Goal: Task Accomplishment & Management: Use online tool/utility

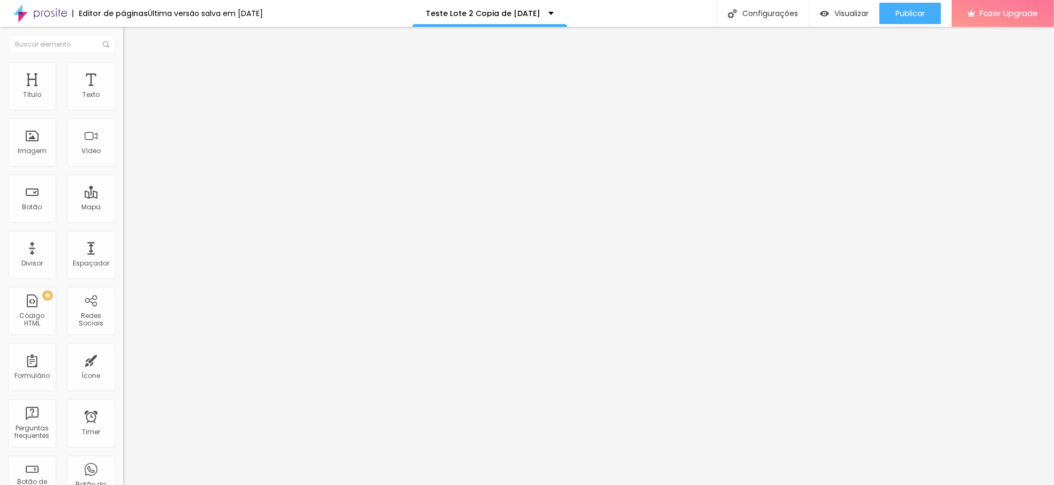
click at [123, 64] on li "Estilo" at bounding box center [184, 67] width 123 height 11
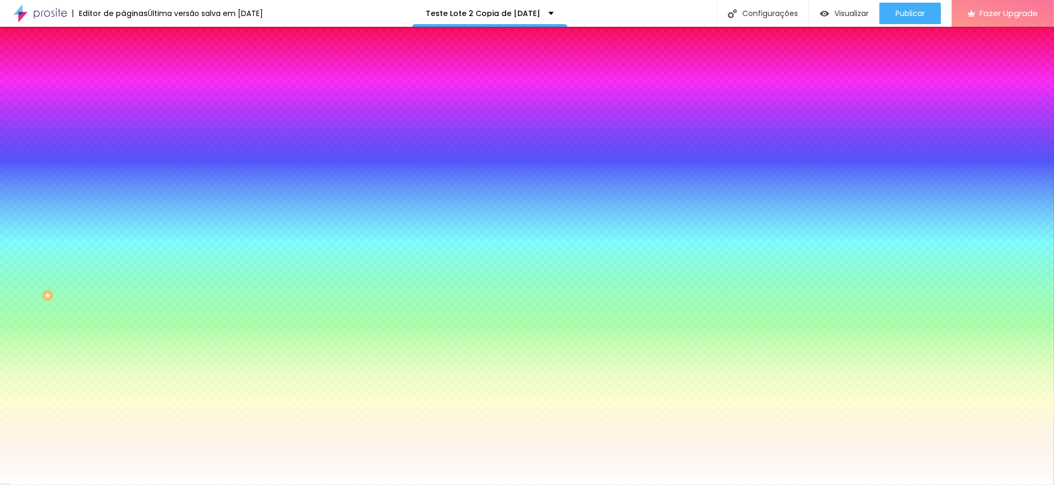
click at [123, 98] on span "Trocar imagem" at bounding box center [152, 93] width 58 height 9
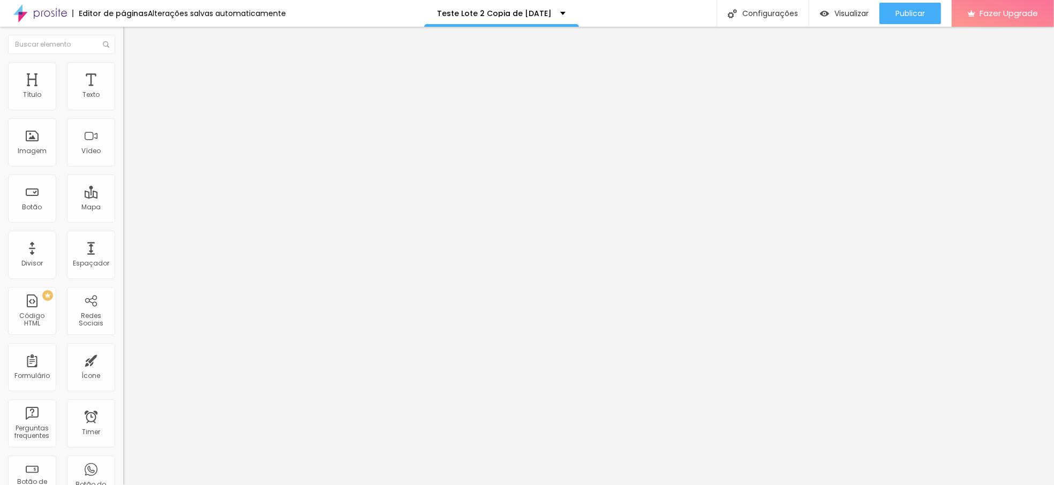
click at [123, 64] on img at bounding box center [128, 67] width 10 height 10
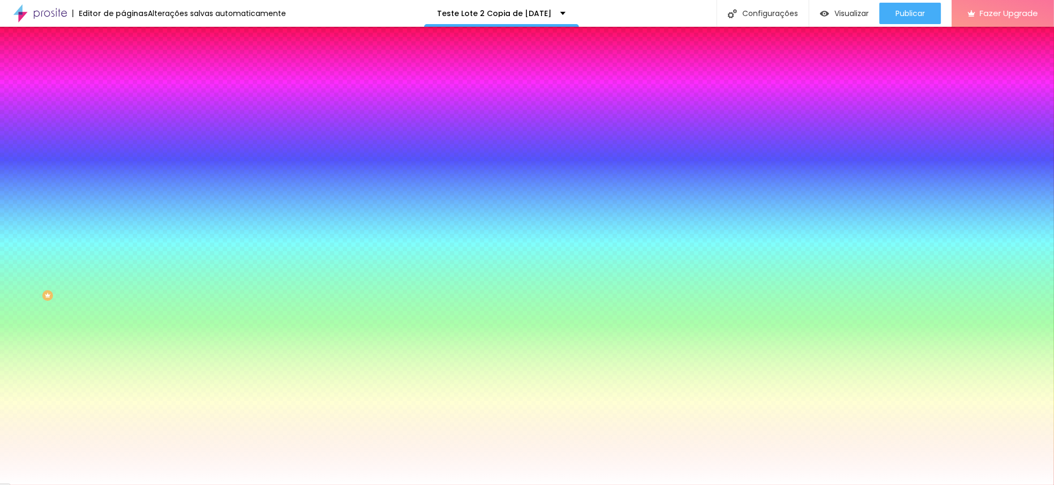
click at [123, 98] on span "Trocar imagem" at bounding box center [152, 93] width 58 height 9
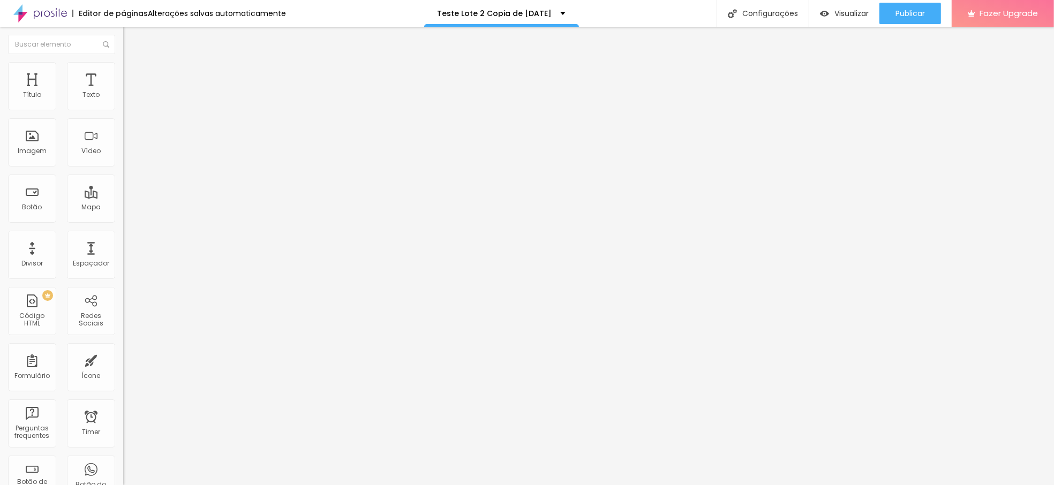
click at [123, 71] on li "Estilo" at bounding box center [184, 67] width 123 height 11
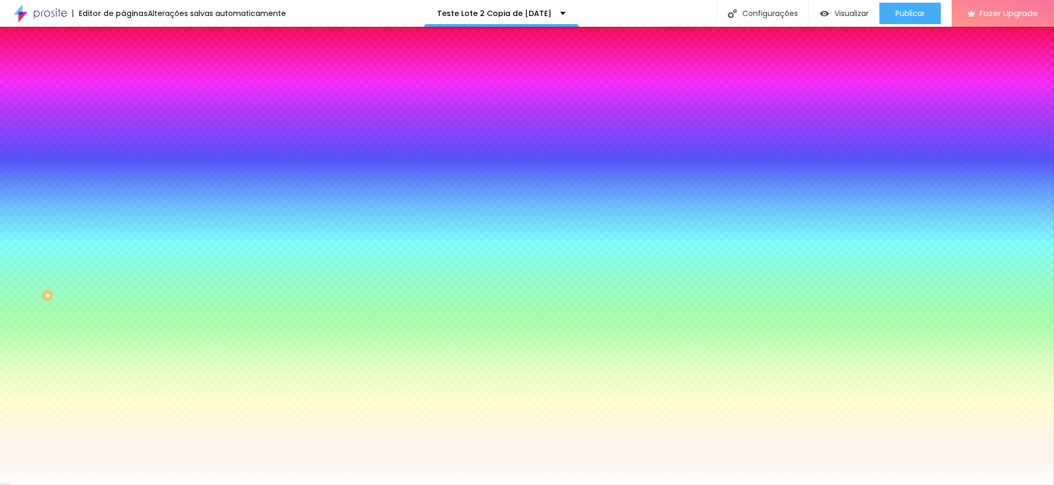
click at [123, 97] on div "Trocar imagem" at bounding box center [184, 93] width 123 height 7
click at [123, 98] on span "Trocar imagem" at bounding box center [152, 93] width 58 height 9
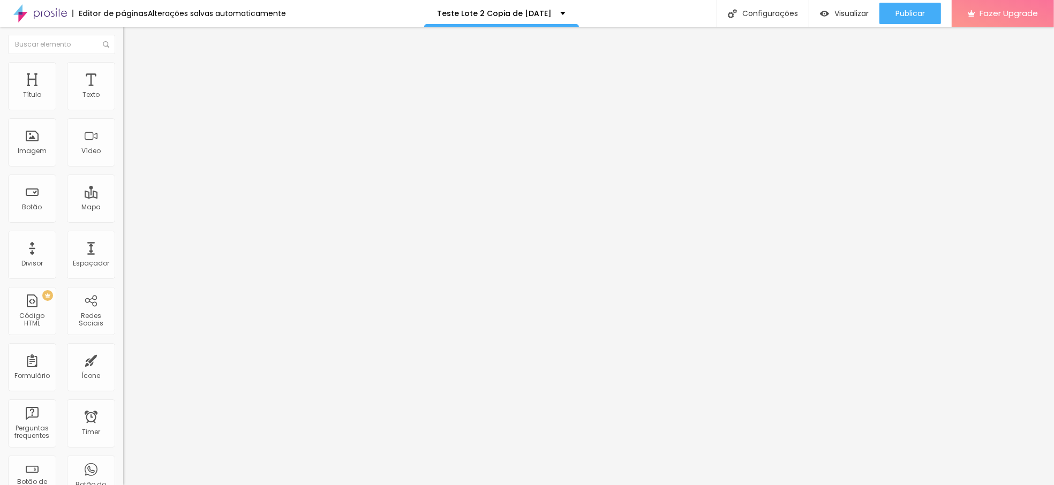
click at [123, 65] on li "Estilo" at bounding box center [184, 67] width 123 height 11
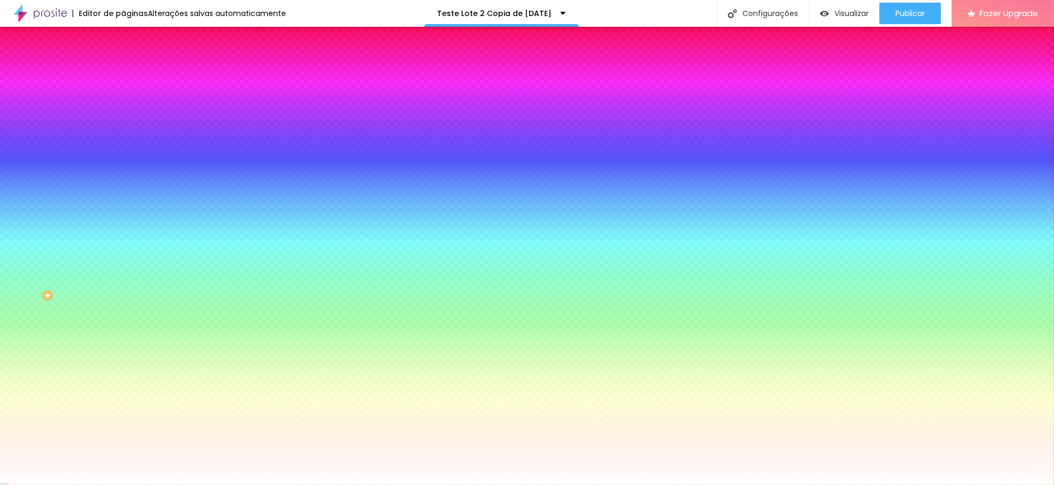
click at [123, 98] on span "Trocar imagem" at bounding box center [152, 93] width 58 height 9
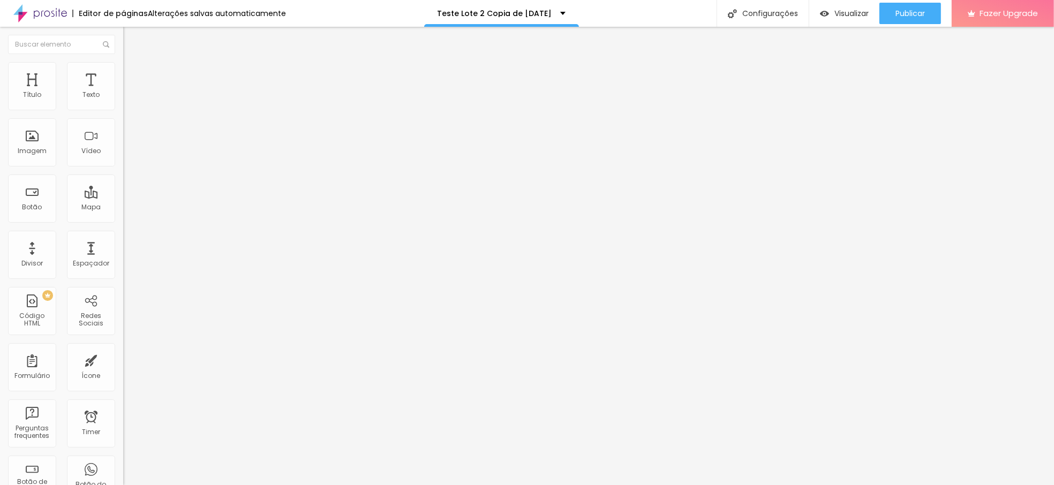
click at [123, 67] on img at bounding box center [128, 67] width 10 height 10
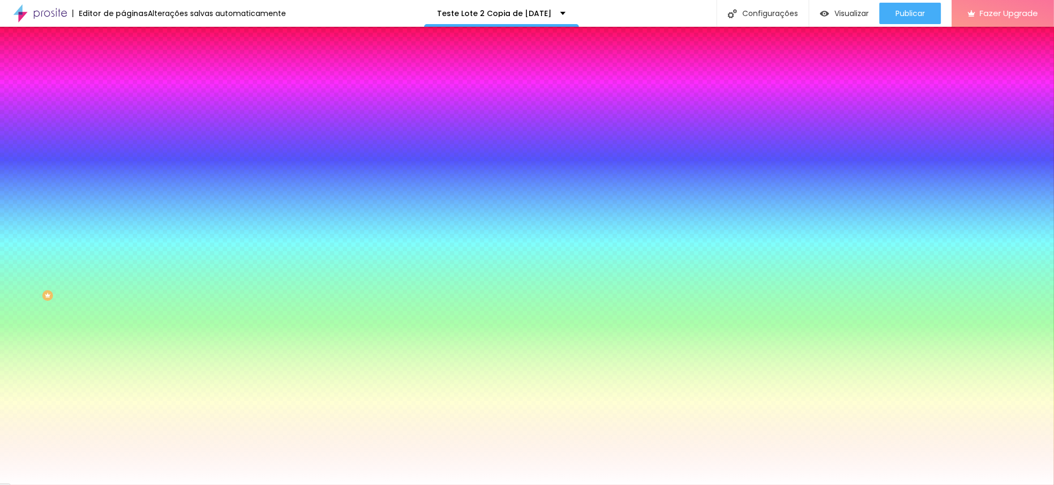
click at [123, 98] on span "Trocar imagem" at bounding box center [152, 93] width 58 height 9
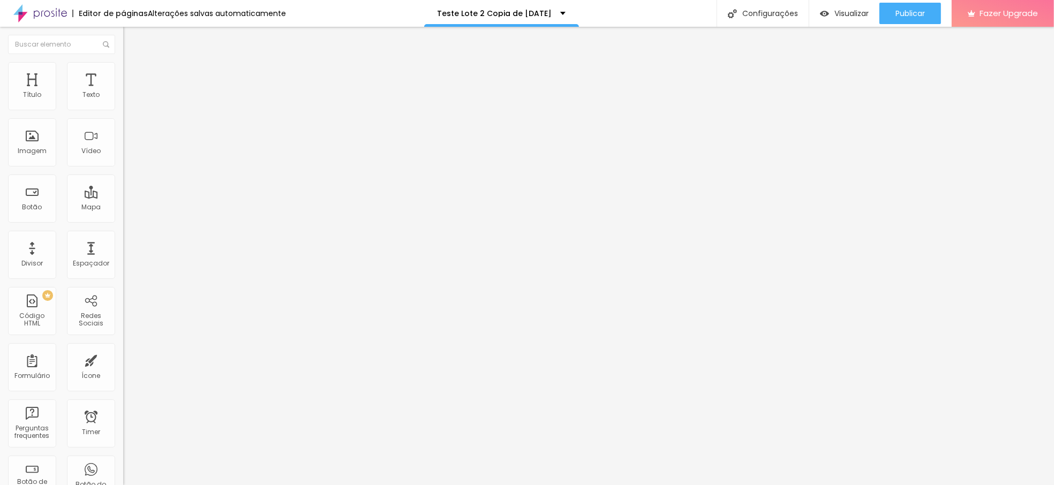
click at [123, 60] on ul "Conteúdo Estilo Avançado" at bounding box center [184, 67] width 123 height 32
click at [123, 65] on img at bounding box center [128, 67] width 10 height 10
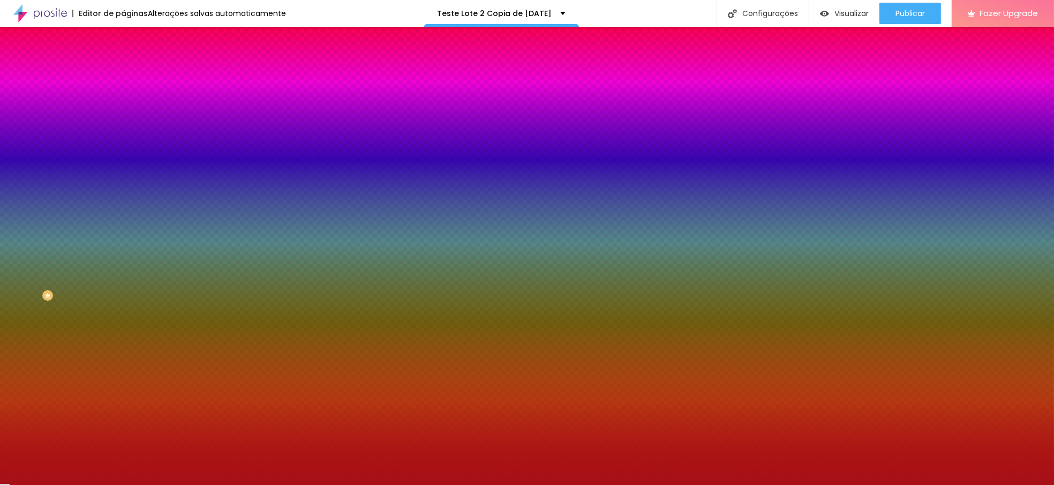
click at [123, 146] on div at bounding box center [184, 146] width 123 height 0
drag, startPoint x: 109, startPoint y: 221, endPoint x: 108, endPoint y: 233, distance: 12.4
click at [108, 233] on div at bounding box center [527, 242] width 1054 height 485
click at [123, 98] on span "Trocar imagem" at bounding box center [152, 93] width 58 height 9
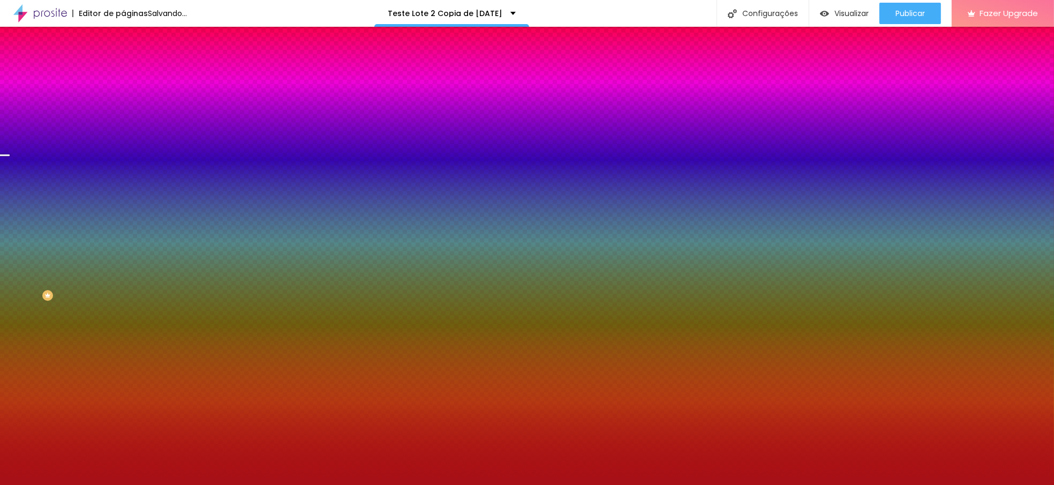
click at [123, 111] on span "Parallax" at bounding box center [136, 106] width 26 height 9
click at [123, 436] on div "Editar Seção Conteúdo Estilo Avançado Imagem de fundo Trocar imagem Efeito da I…" at bounding box center [184, 256] width 123 height 458
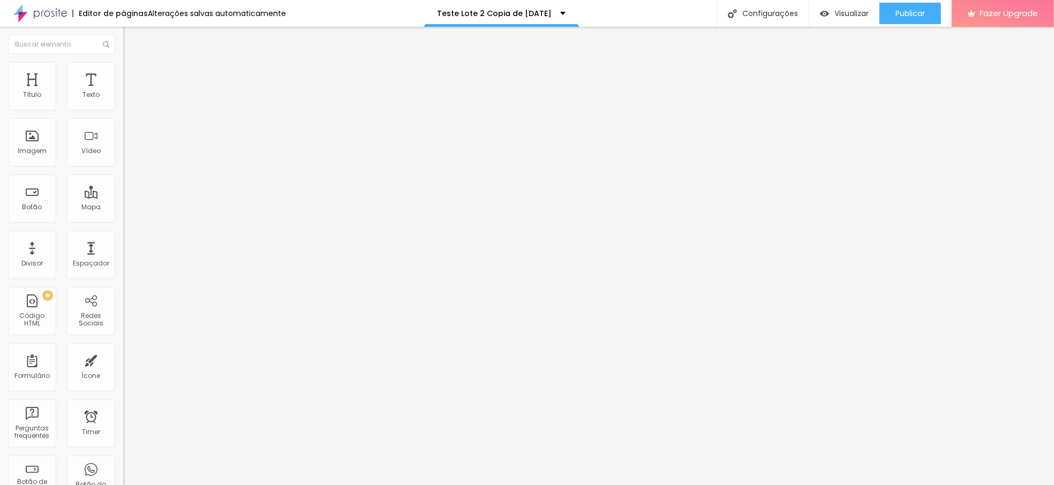
click at [133, 73] on span "Estilo" at bounding box center [141, 69] width 17 height 9
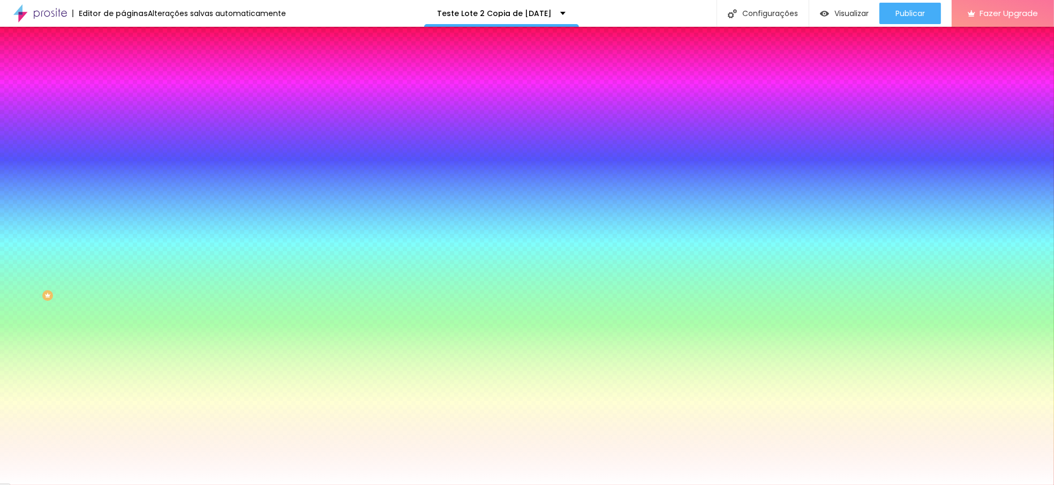
click at [123, 146] on div at bounding box center [184, 146] width 123 height 0
drag, startPoint x: 105, startPoint y: 288, endPoint x: 111, endPoint y: 237, distance: 51.1
click at [10, 180] on div at bounding box center [4, 180] width 11 height 2
click at [123, 337] on div "Editar Seção Conteúdo Estilo Avançado Imagem de fundo Trocar imagem Efeito da I…" at bounding box center [184, 256] width 123 height 458
click at [123, 156] on input "#FFFFFF" at bounding box center [187, 151] width 128 height 11
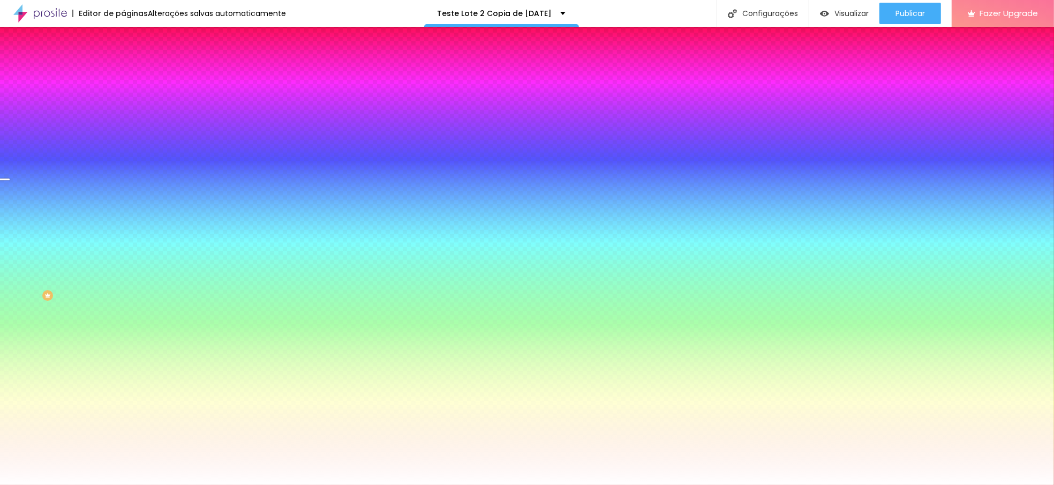
drag, startPoint x: 113, startPoint y: 195, endPoint x: 73, endPoint y: 195, distance: 39.6
click at [123, 156] on div "#FFFFFF" at bounding box center [184, 151] width 123 height 11
click at [123, 146] on div at bounding box center [184, 146] width 123 height 0
click at [10, 151] on div at bounding box center [4, 150] width 11 height 2
drag, startPoint x: 108, startPoint y: 232, endPoint x: 110, endPoint y: 241, distance: 8.7
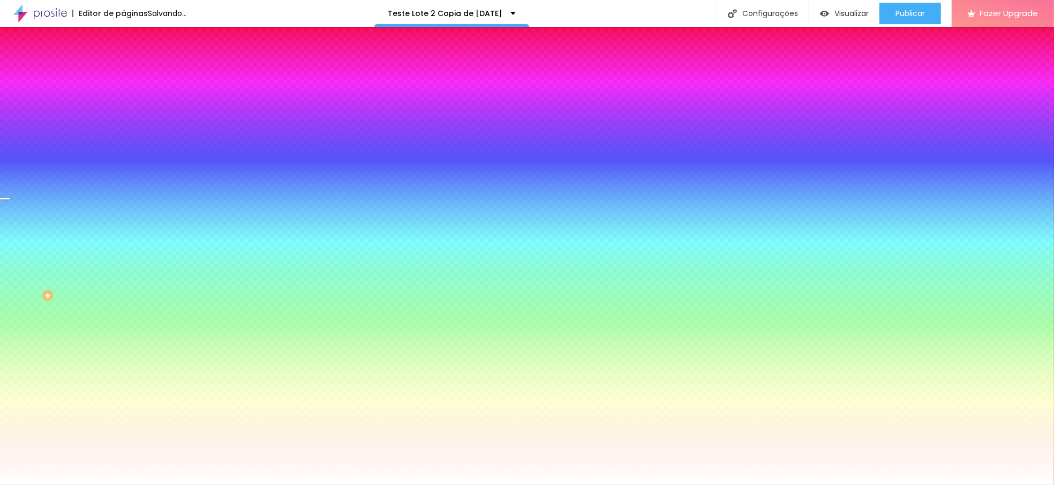
click at [10, 200] on div at bounding box center [4, 199] width 11 height 2
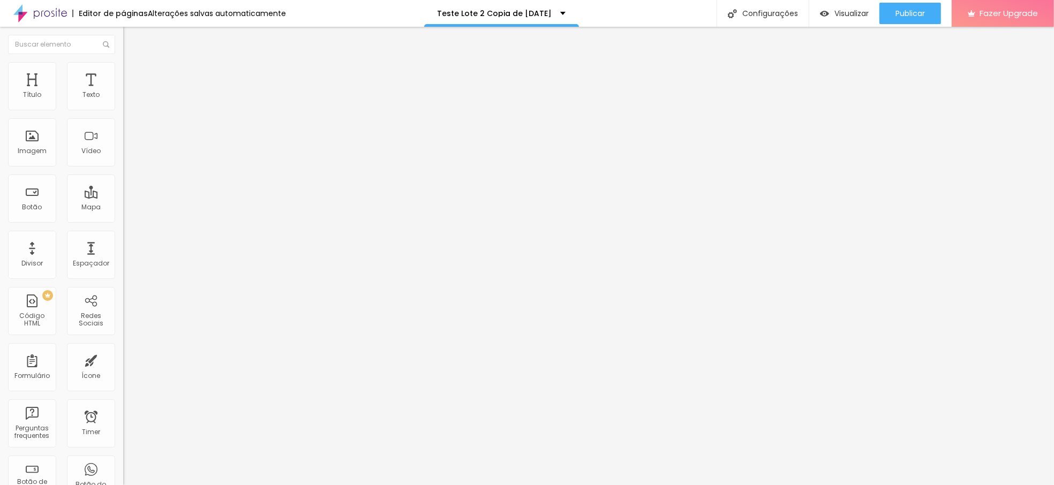
click at [123, 69] on img at bounding box center [128, 67] width 10 height 10
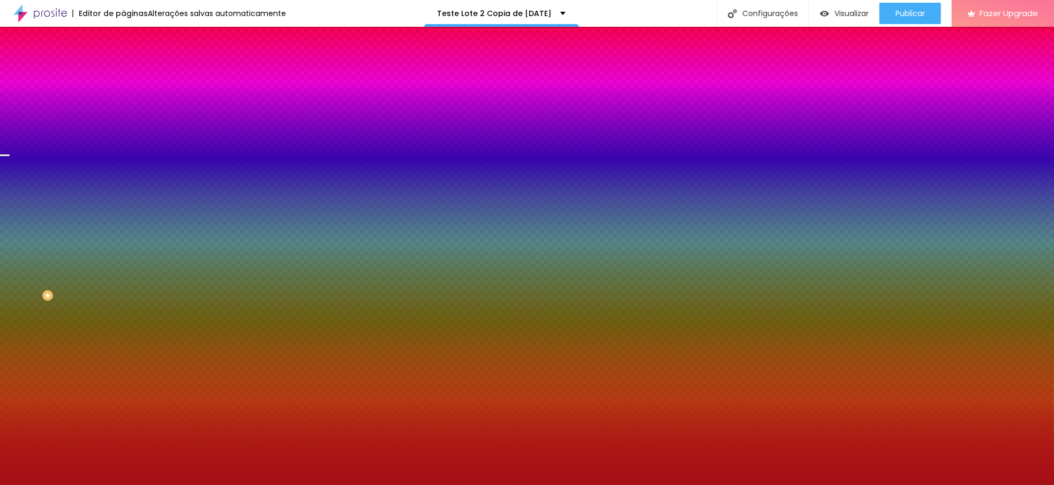
click at [123, 156] on input "#A61016" at bounding box center [187, 151] width 128 height 11
click at [123, 146] on div at bounding box center [184, 146] width 123 height 0
drag, startPoint x: 104, startPoint y: 232, endPoint x: 104, endPoint y: 240, distance: 8.6
click at [10, 200] on div at bounding box center [4, 199] width 11 height 2
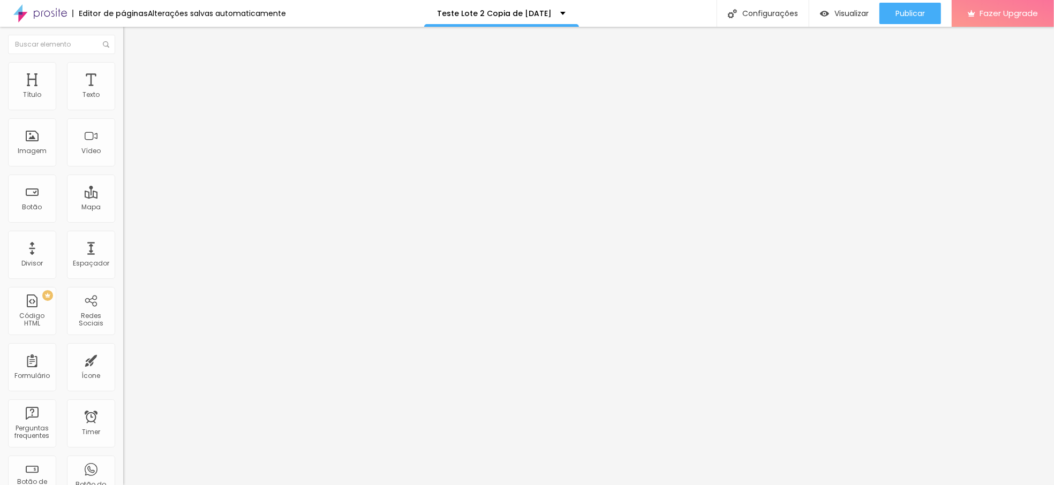
click at [123, 66] on img at bounding box center [128, 67] width 10 height 10
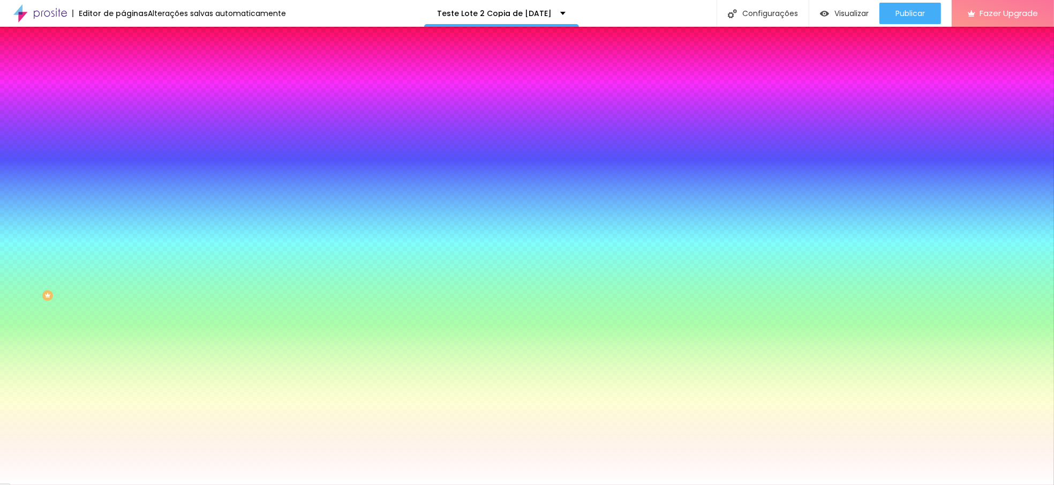
click at [123, 146] on div at bounding box center [184, 146] width 123 height 0
click at [109, 239] on div at bounding box center [527, 242] width 1054 height 485
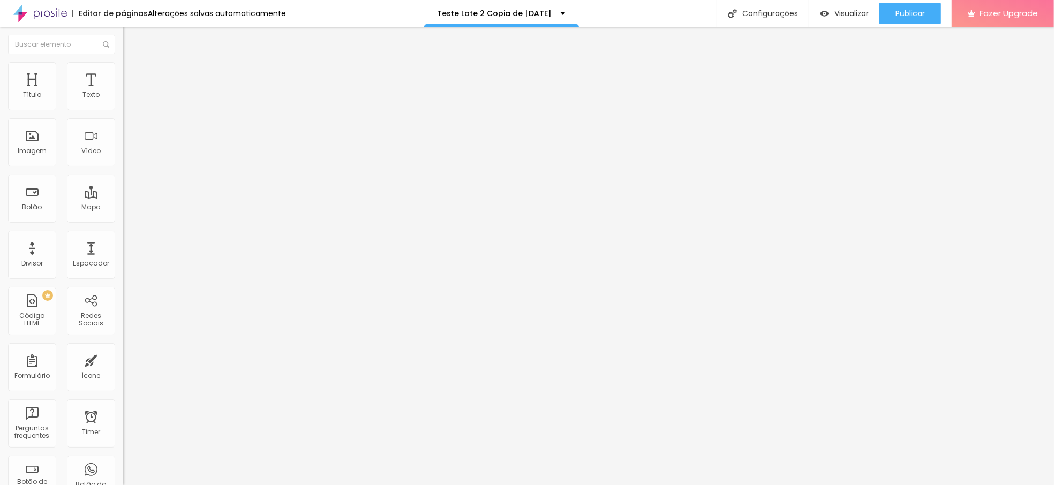
click at [123, 71] on li "Estilo" at bounding box center [184, 67] width 123 height 11
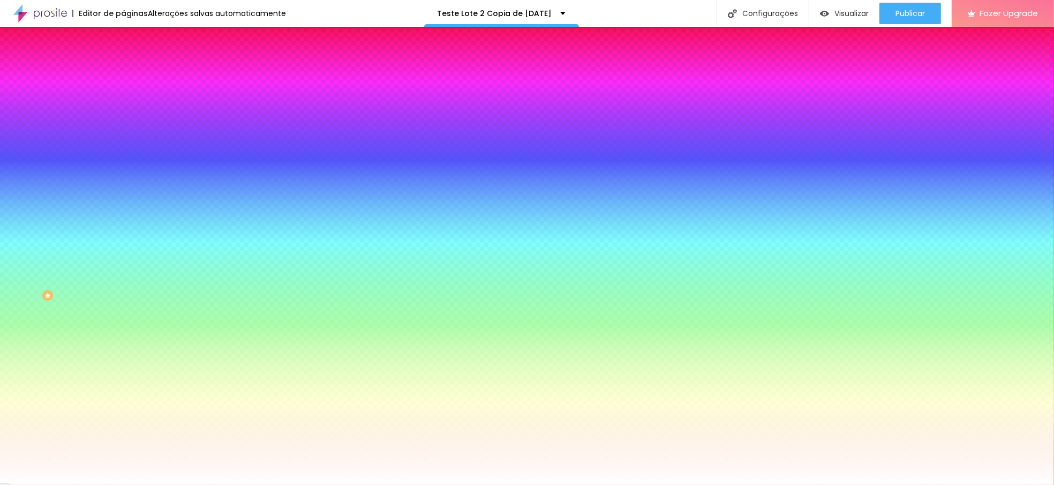
click at [123, 146] on div at bounding box center [184, 146] width 123 height 0
click at [108, 240] on div at bounding box center [527, 242] width 1054 height 485
click at [123, 399] on div "Editar Seção Conteúdo Estilo Avançado Imagem de fundo Trocar imagem Efeito da I…" at bounding box center [184, 256] width 123 height 458
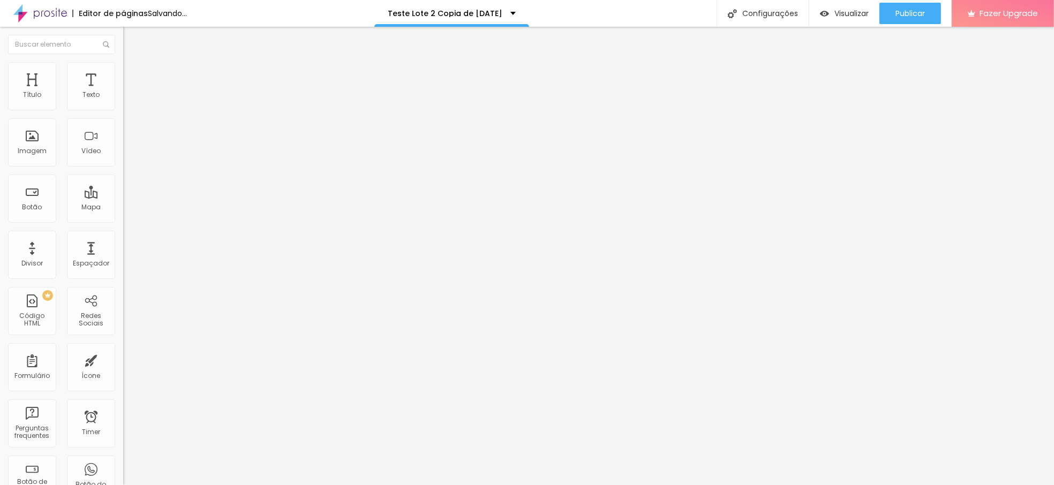
click at [123, 92] on span "Trocar imagem" at bounding box center [152, 87] width 58 height 9
click at [123, 91] on div "Trocar imagem" at bounding box center [184, 87] width 123 height 7
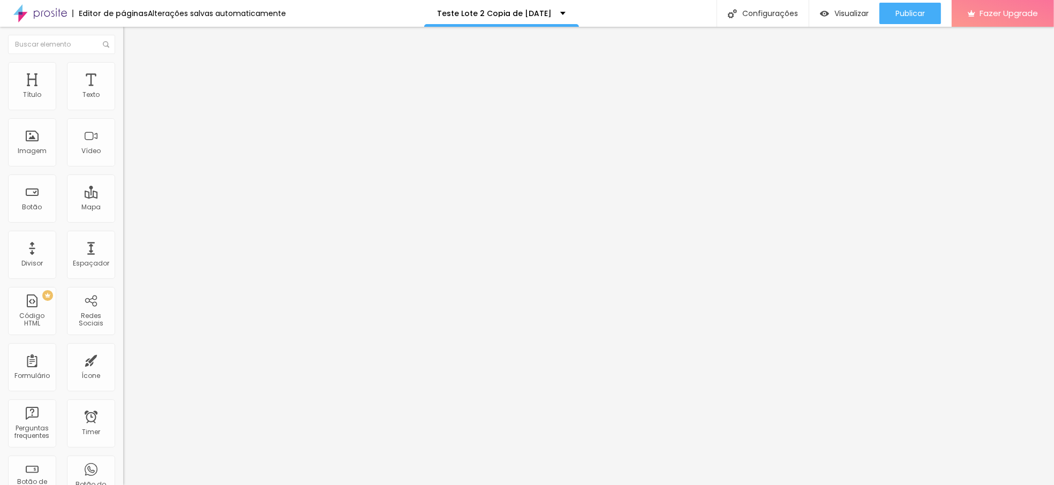
click at [123, 92] on span "Trocar imagem" at bounding box center [152, 87] width 58 height 9
